Goal: Task Accomplishment & Management: Manage account settings

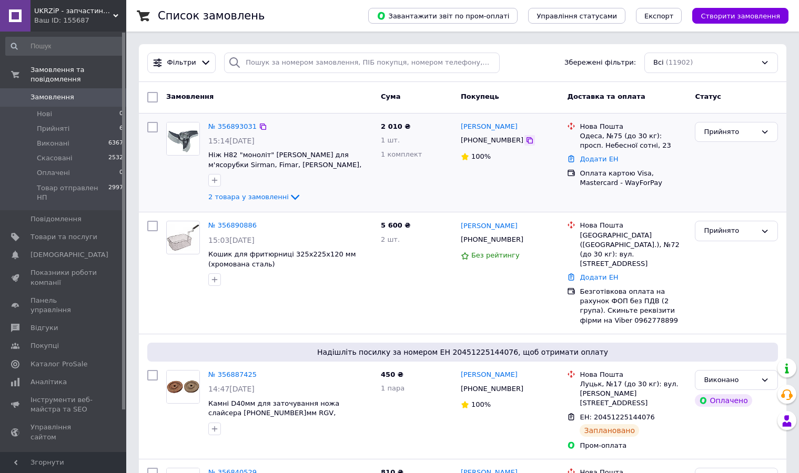
click at [525, 140] on icon at bounding box center [529, 140] width 8 height 8
